Goal: Task Accomplishment & Management: Manage account settings

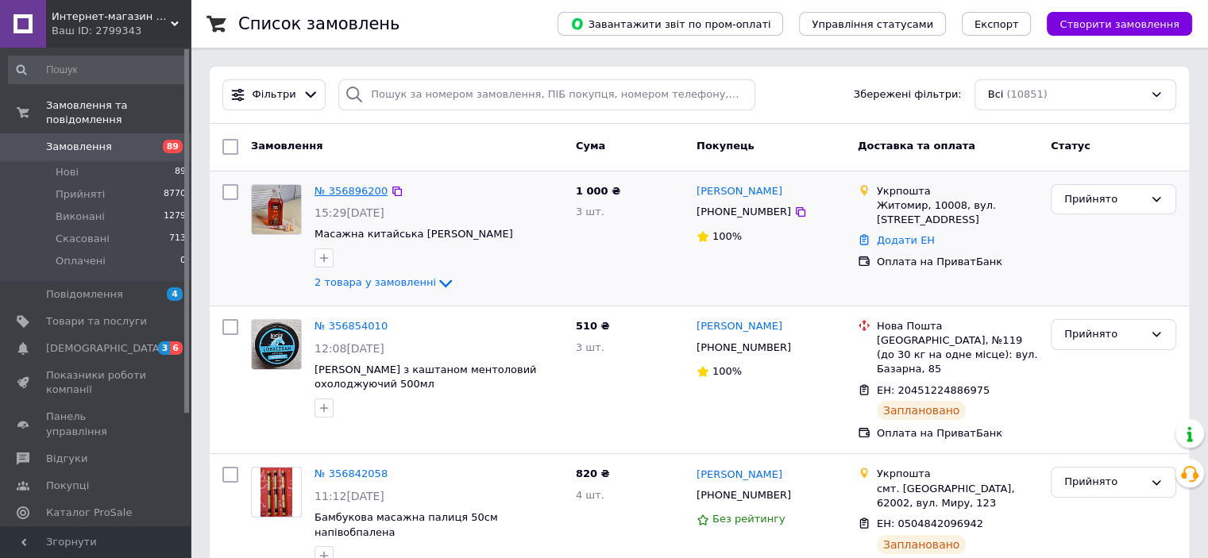
click at [346, 190] on link "№ 356896200" at bounding box center [350, 191] width 73 height 12
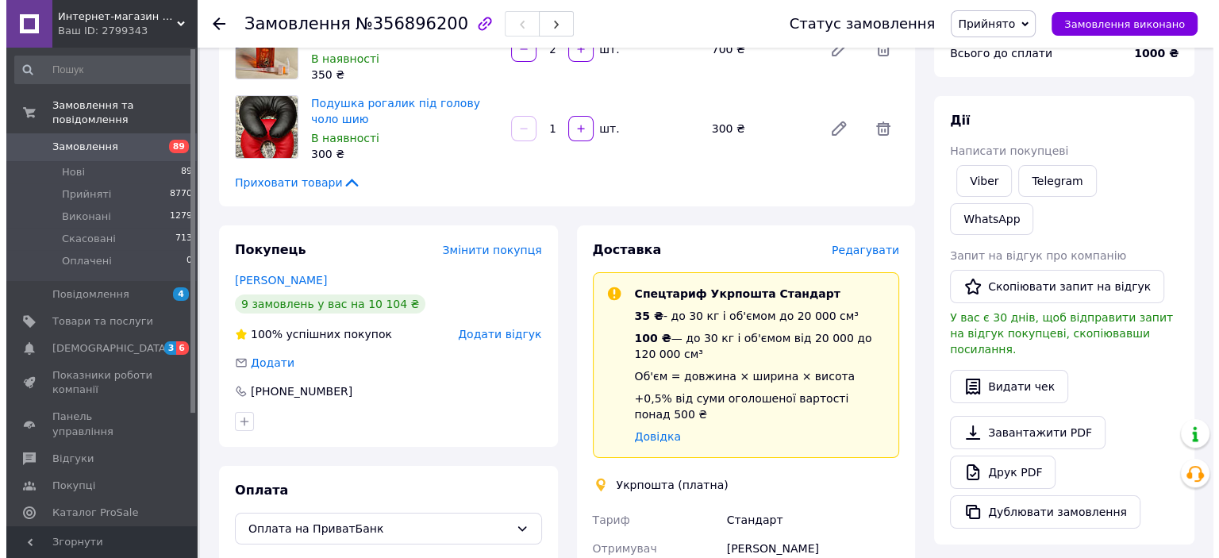
scroll to position [211, 0]
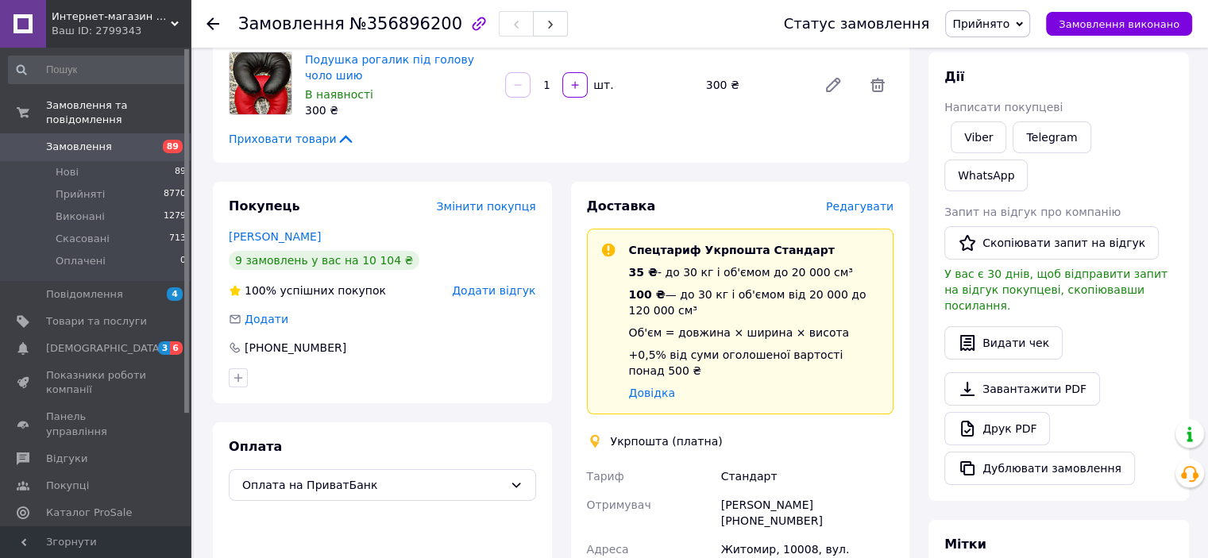
click at [874, 206] on span "Редагувати" at bounding box center [859, 206] width 67 height 13
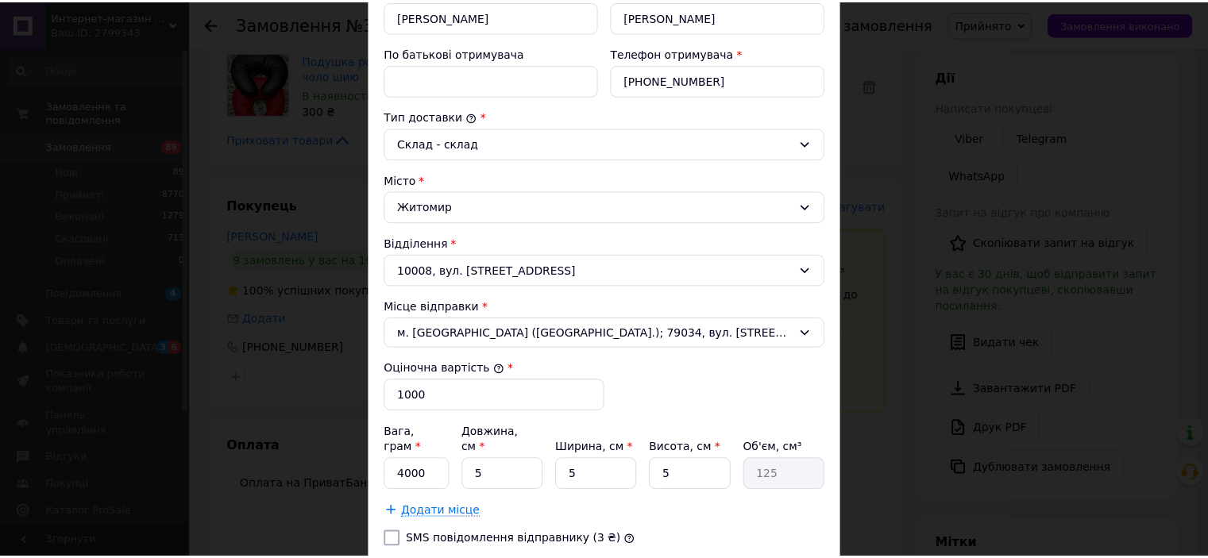
scroll to position [488, 0]
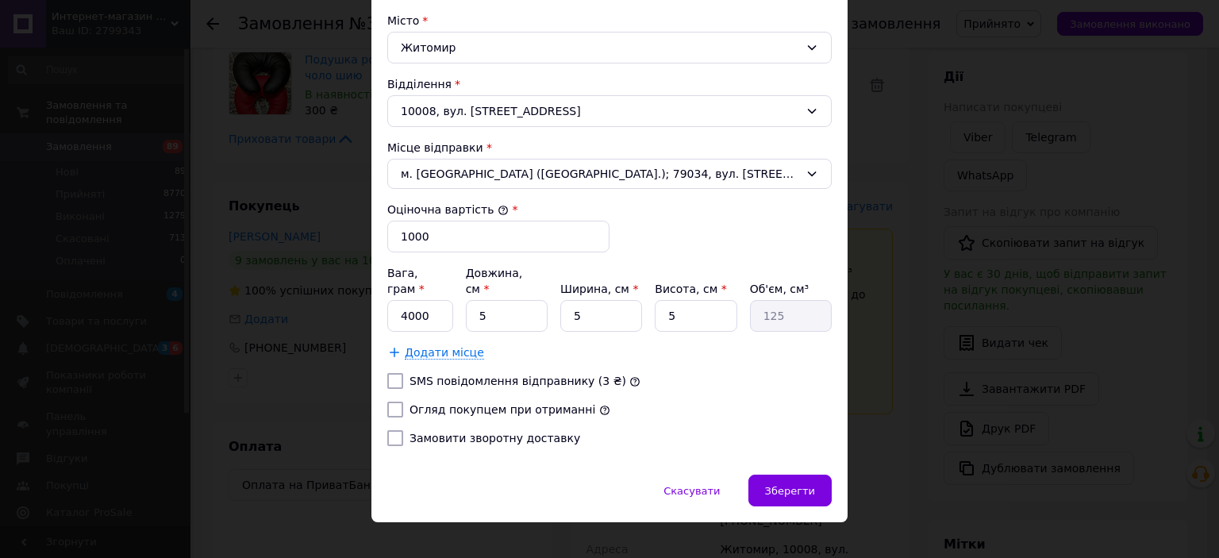
click at [394, 402] on input "Огляд покупцем при отриманні" at bounding box center [395, 410] width 16 height 16
checkbox input "true"
click at [408, 300] on input "4000" at bounding box center [420, 316] width 66 height 32
click at [399, 300] on input "4000" at bounding box center [420, 316] width 66 height 32
click at [404, 300] on input "4000" at bounding box center [420, 316] width 66 height 32
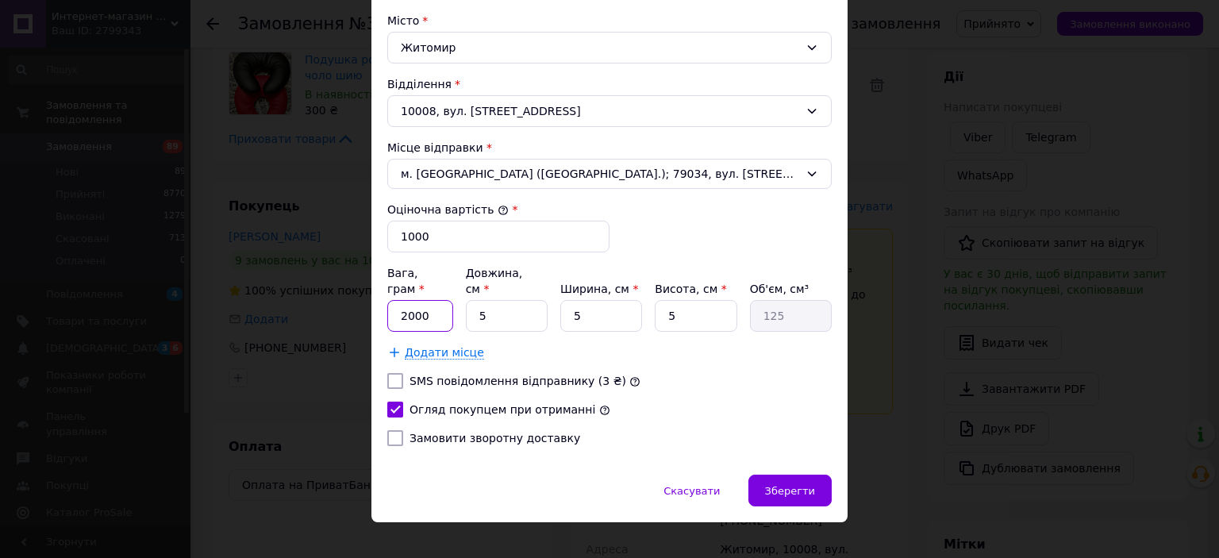
type input "2000"
click at [488, 301] on input "5" at bounding box center [507, 316] width 82 height 32
type input "2"
type input "50"
type input "20"
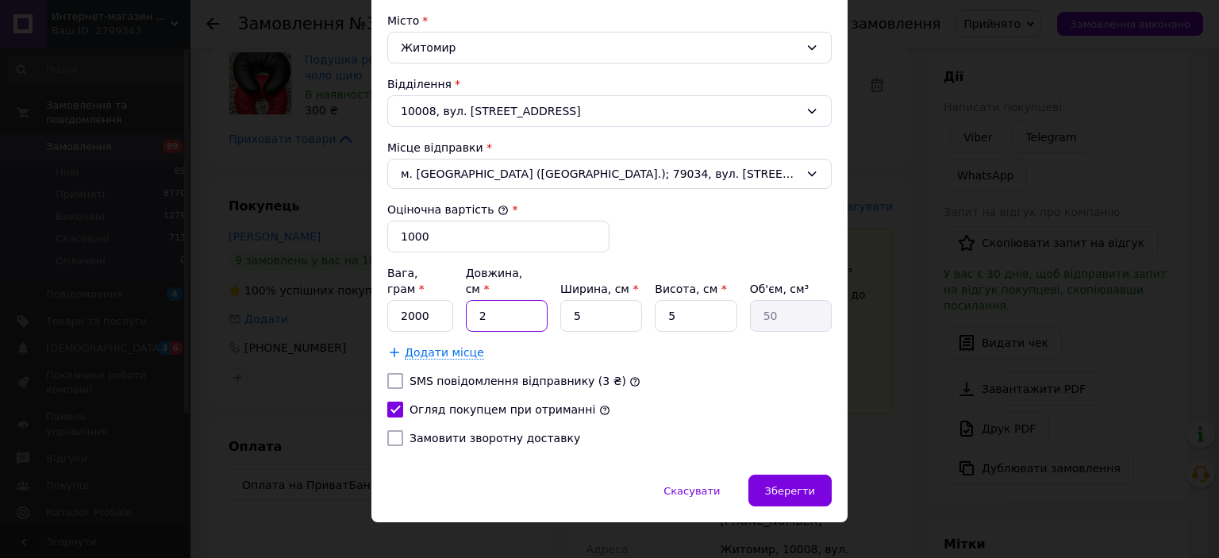
type input "500"
type input "20"
click at [591, 300] on input "5" at bounding box center [601, 316] width 82 height 32
type input "2"
type input "200"
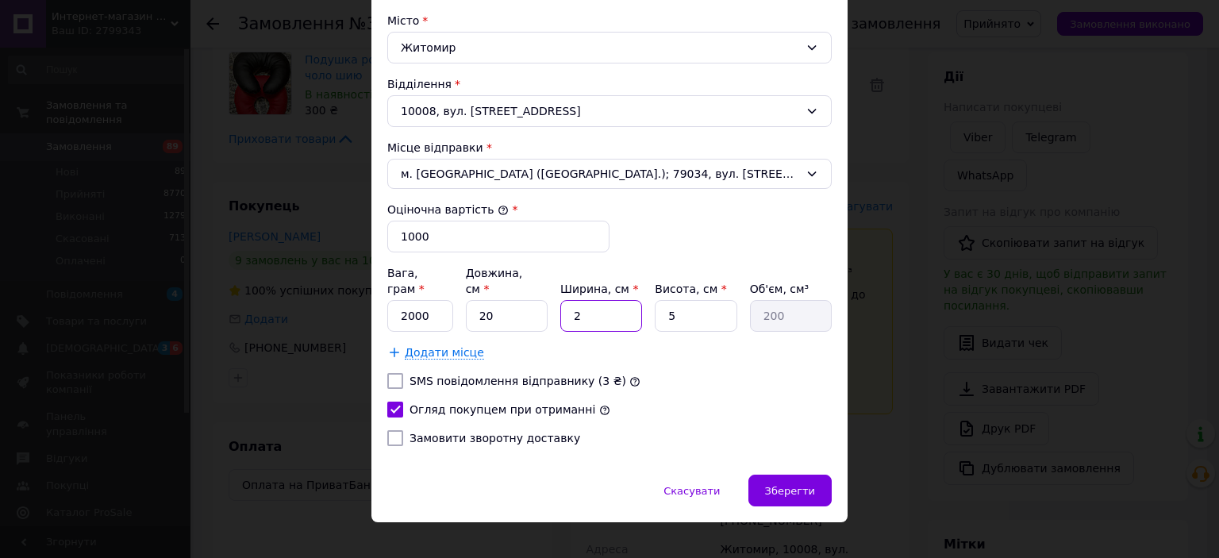
type input "20"
type input "2000"
type input "20"
click at [695, 300] on input "5" at bounding box center [696, 316] width 82 height 32
type input "1"
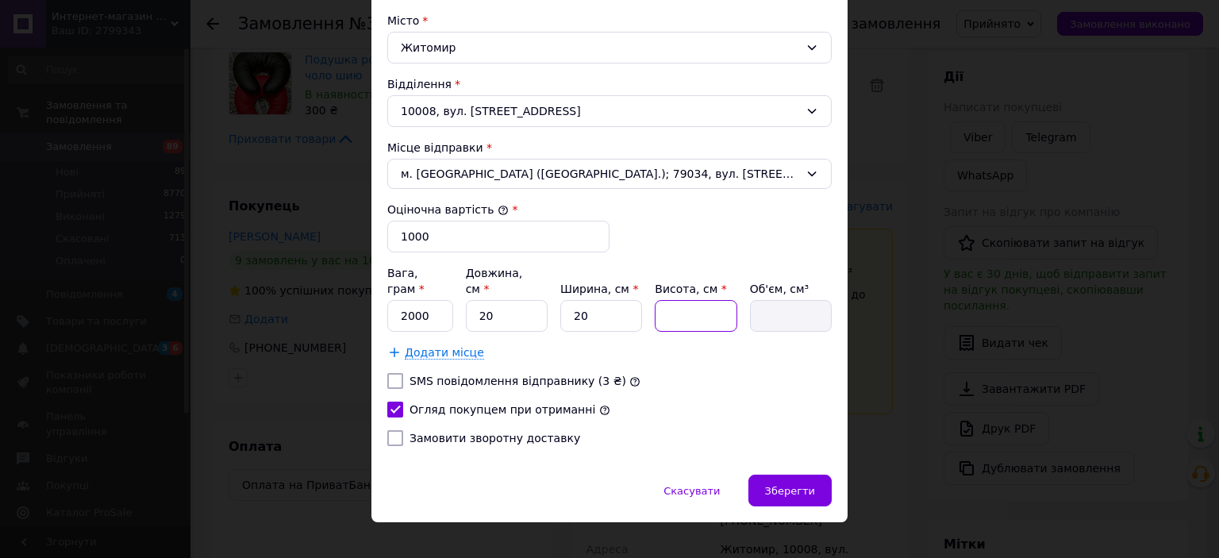
type input "400"
type input "10"
type input "4000"
type input "10"
drag, startPoint x: 442, startPoint y: 233, endPoint x: 382, endPoint y: 233, distance: 60.3
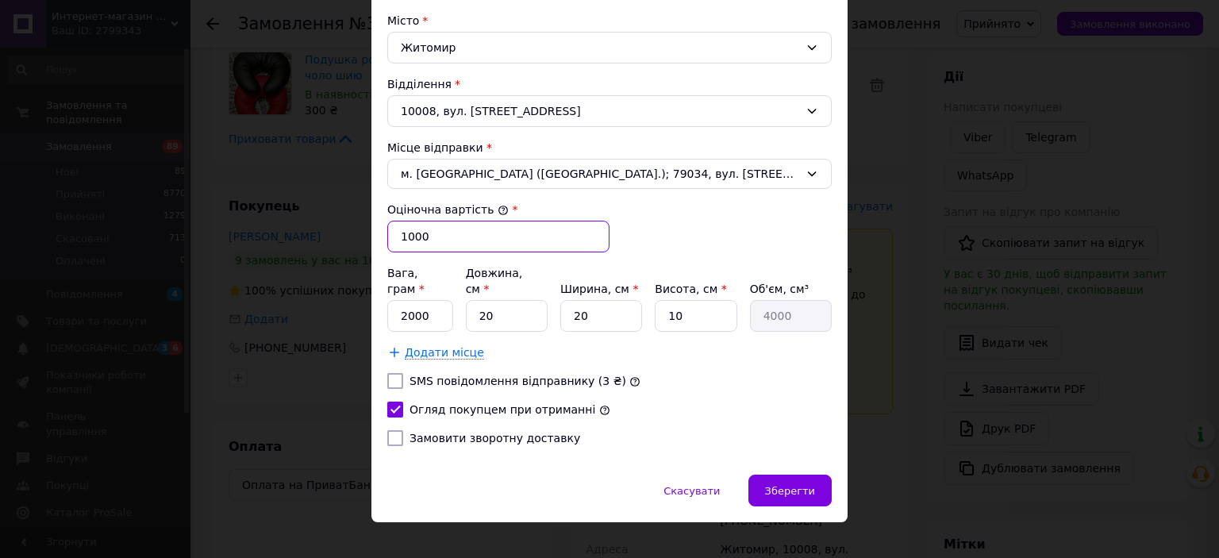
click at [382, 233] on div "Спосіб доставки Укрпошта (платна) Тариф * [PERSON_NAME] * Отримувач Прізвище от…" at bounding box center [610, 45] width 476 height 859
type input "500"
click at [775, 485] on span "Зберегти" at bounding box center [790, 491] width 50 height 12
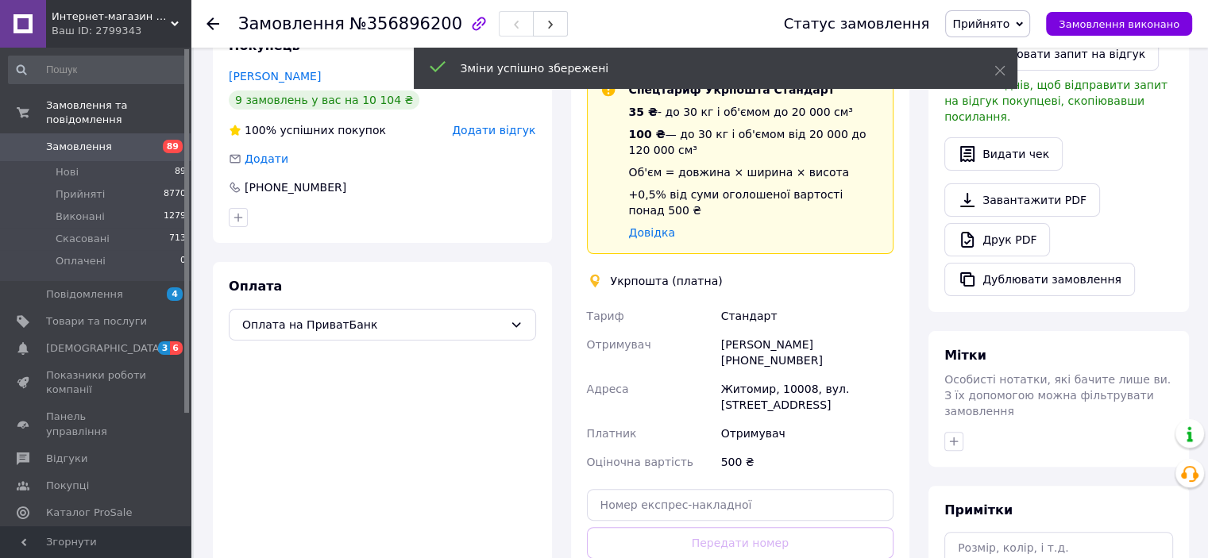
scroll to position [635, 0]
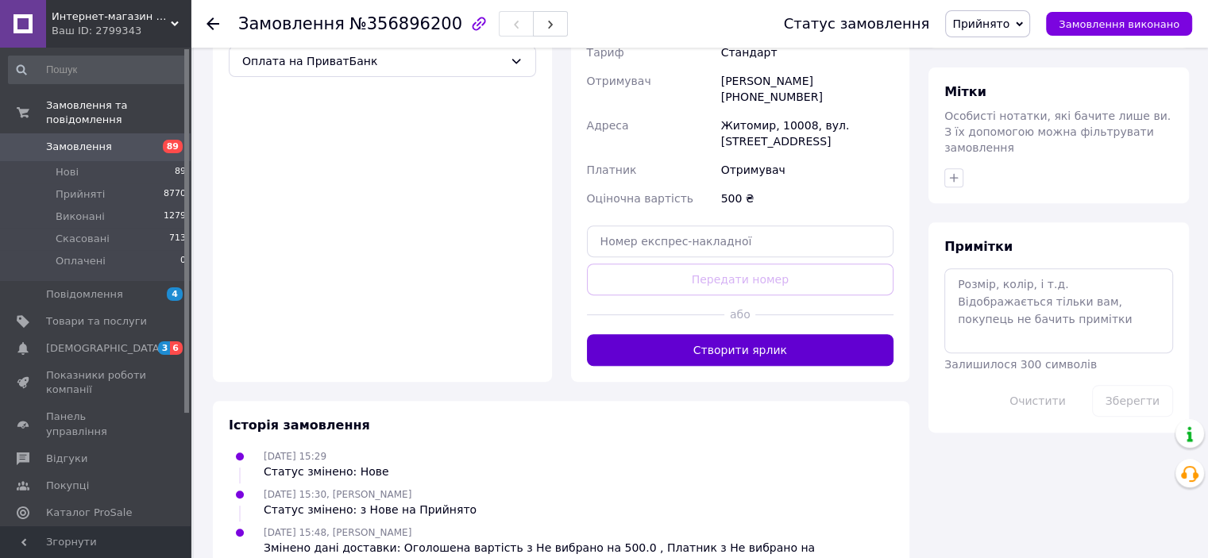
click at [722, 334] on button "Створити ярлик" at bounding box center [740, 350] width 307 height 32
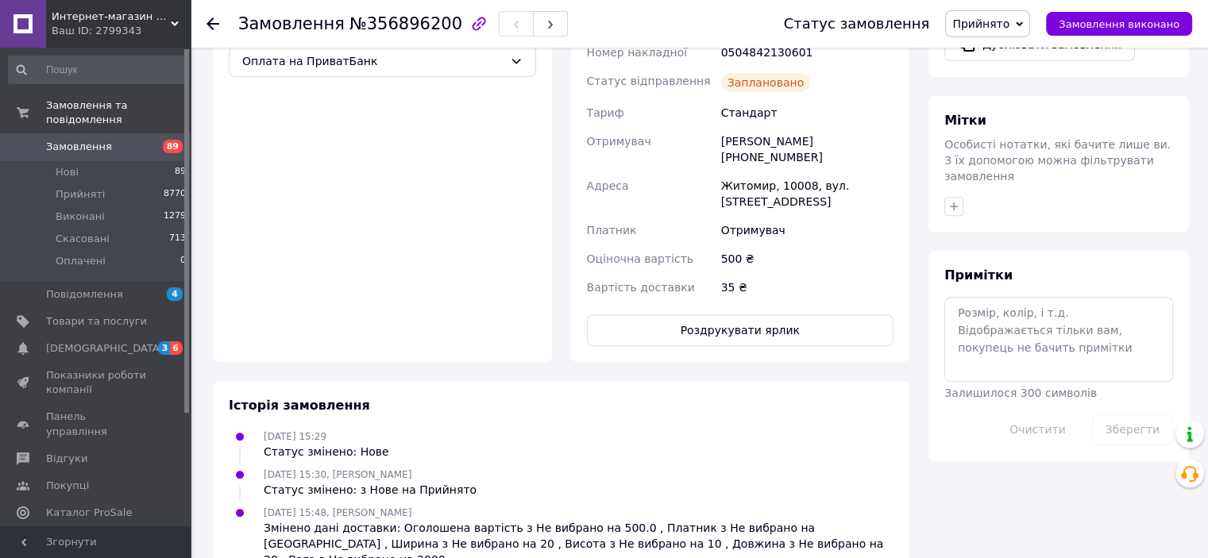
click at [79, 140] on span "Замовлення" at bounding box center [79, 147] width 66 height 14
